Goal: Information Seeking & Learning: Check status

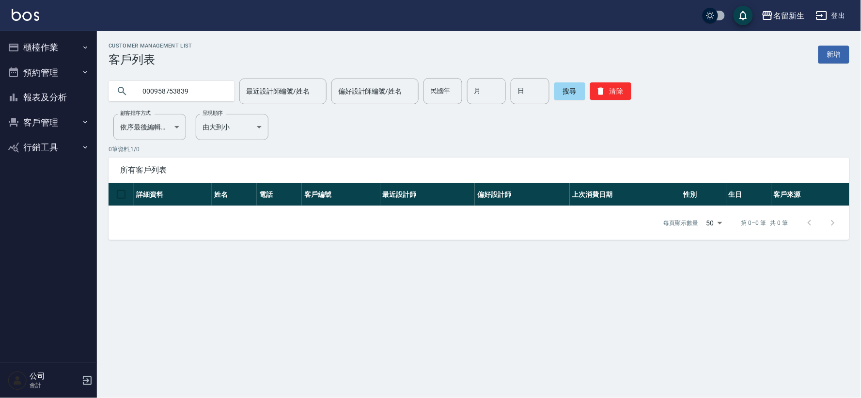
drag, startPoint x: 147, startPoint y: 91, endPoint x: 134, endPoint y: 97, distance: 14.5
click at [132, 97] on div "000958753839" at bounding box center [172, 91] width 126 height 20
type input "0958753839"
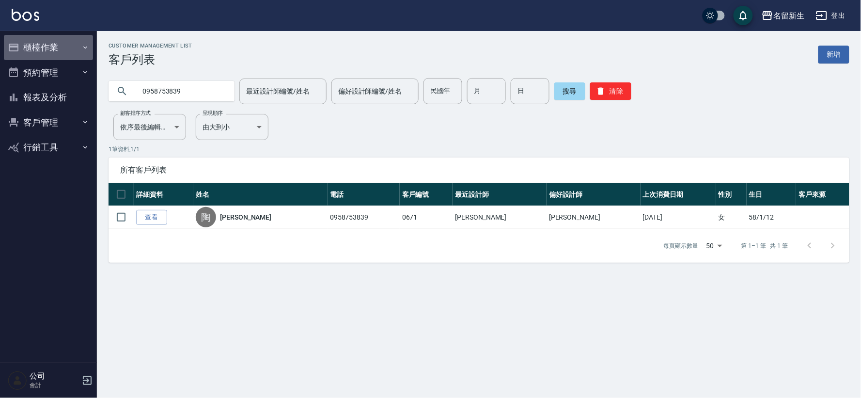
click at [52, 36] on button "櫃檯作業" at bounding box center [48, 47] width 89 height 25
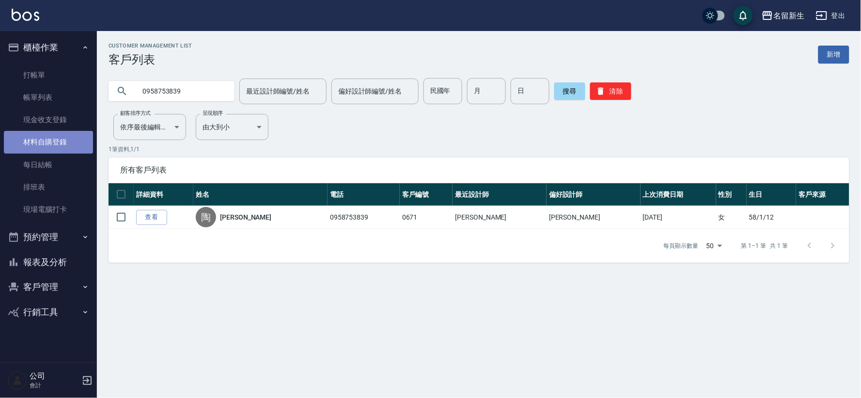
click at [46, 138] on link "材料自購登錄" at bounding box center [48, 142] width 89 height 22
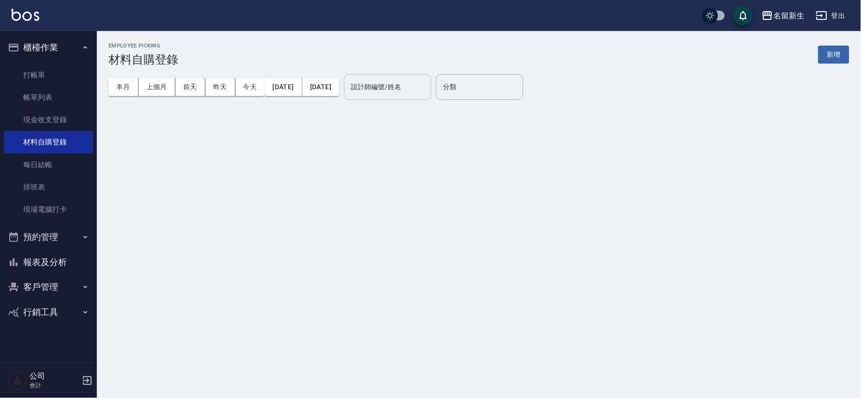
click at [412, 81] on div "設計師編號/姓名 設計師編號/姓名" at bounding box center [387, 87] width 87 height 26
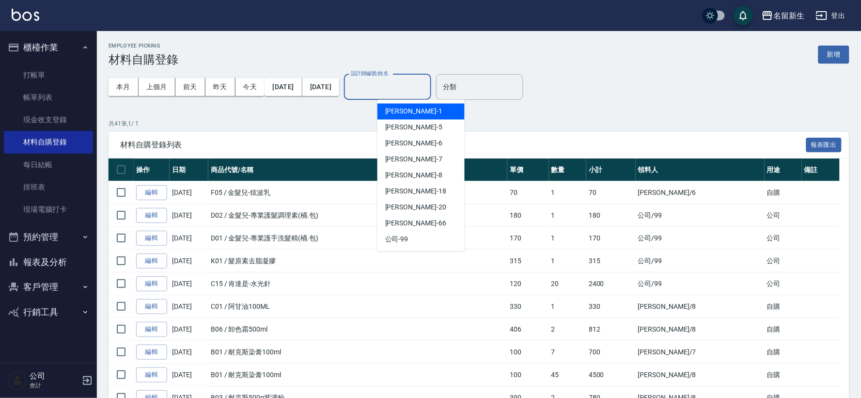
click at [389, 77] on label "設計師編號/姓名" at bounding box center [370, 73] width 38 height 7
click at [415, 89] on input "設計師編號/姓名" at bounding box center [388, 87] width 79 height 17
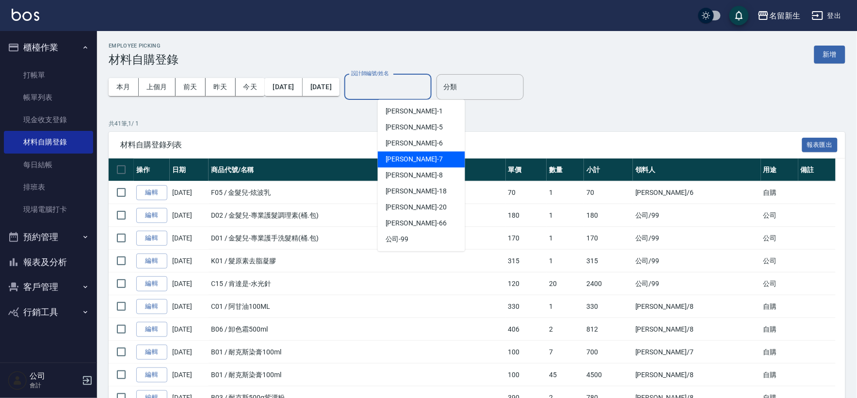
click at [419, 165] on div "[PERSON_NAME]-7" at bounding box center [421, 160] width 87 height 16
type input "[PERSON_NAME]-7"
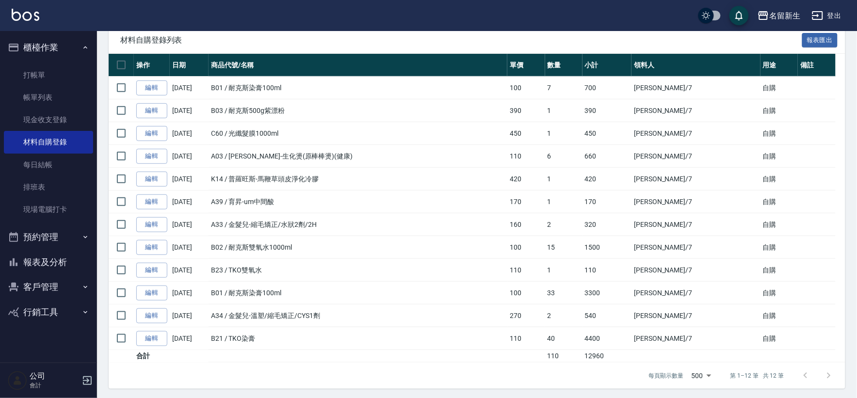
scroll to position [108, 0]
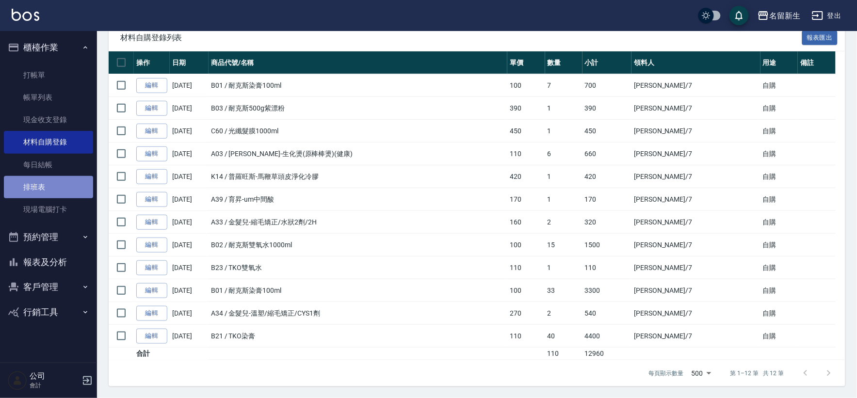
click at [42, 187] on link "排班表" at bounding box center [48, 187] width 89 height 22
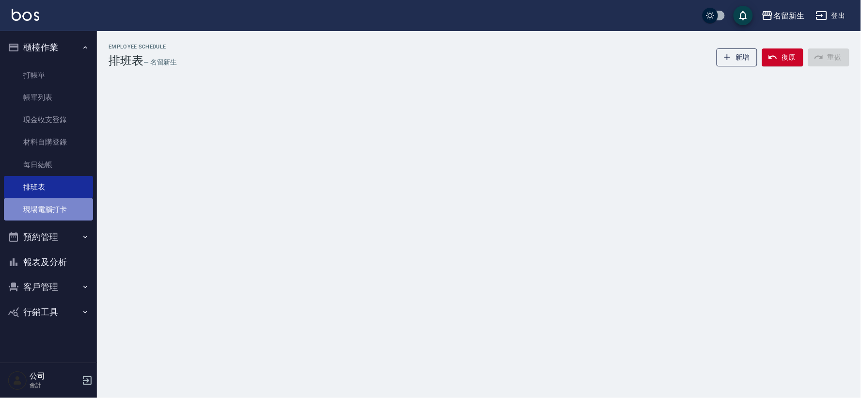
click at [70, 213] on link "現場電腦打卡" at bounding box center [48, 209] width 89 height 22
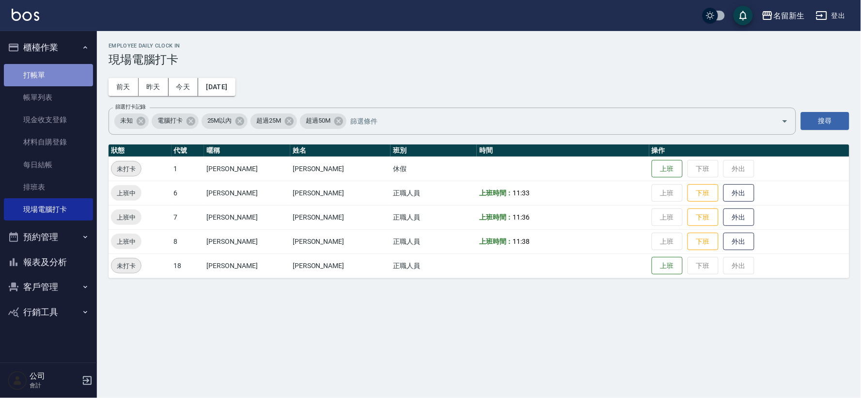
click at [55, 69] on link "打帳單" at bounding box center [48, 75] width 89 height 22
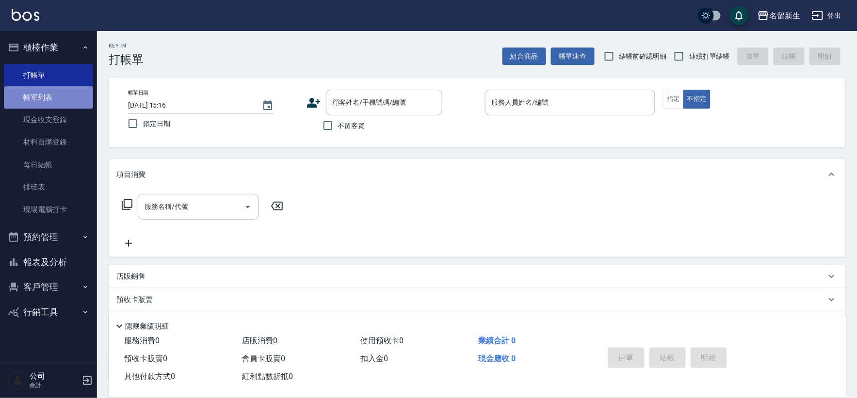
click at [49, 89] on link "帳單列表" at bounding box center [48, 97] width 89 height 22
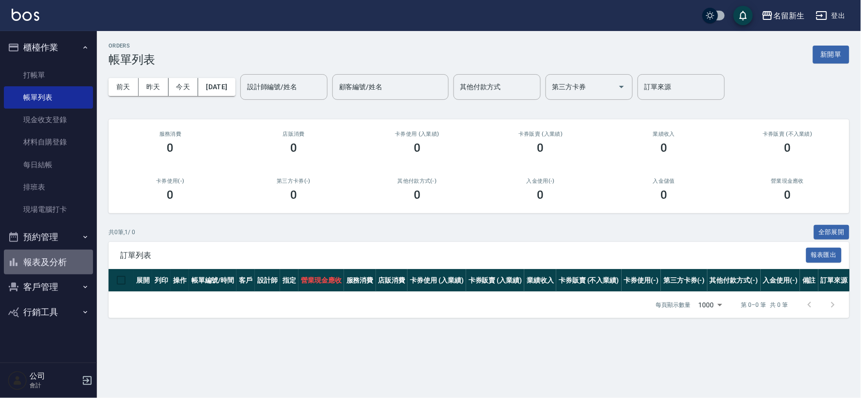
click at [35, 263] on button "報表及分析" at bounding box center [48, 262] width 89 height 25
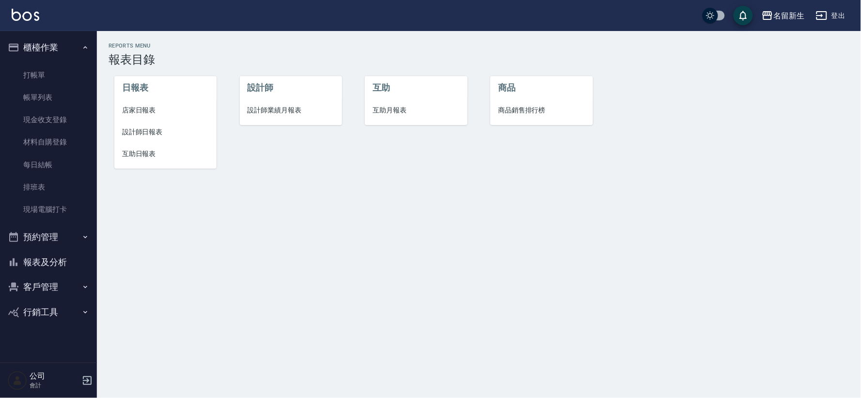
click at [291, 109] on span "設計師業績月報表" at bounding box center [291, 110] width 87 height 10
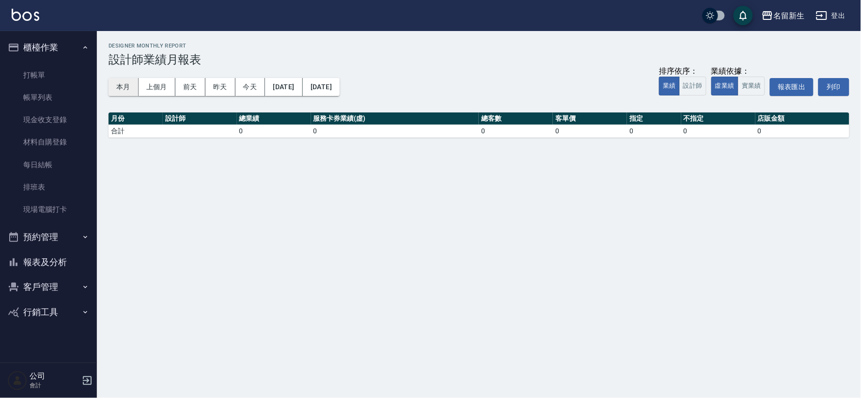
click at [137, 85] on button "本月" at bounding box center [124, 87] width 30 height 18
